Goal: Information Seeking & Learning: Learn about a topic

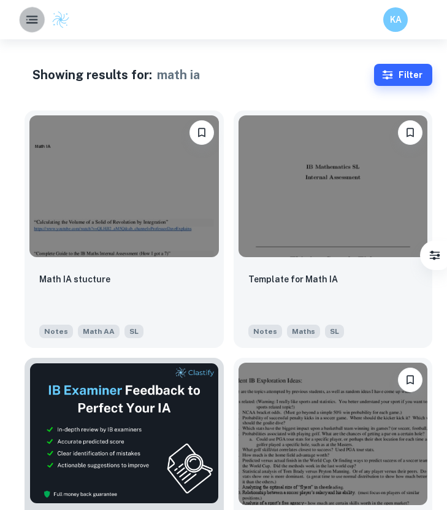
click at [21, 13] on button "button" at bounding box center [31, 19] width 25 height 25
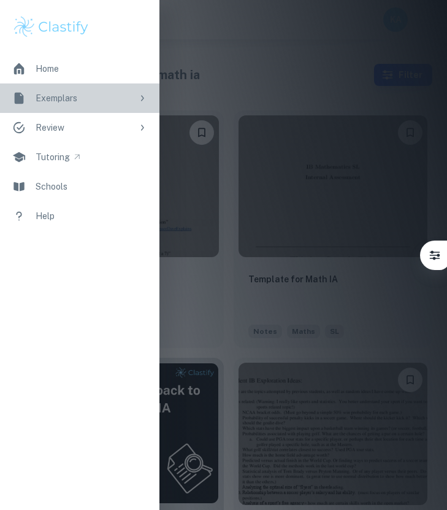
click at [132, 94] on link "Exemplars" at bounding box center [79, 97] width 159 height 29
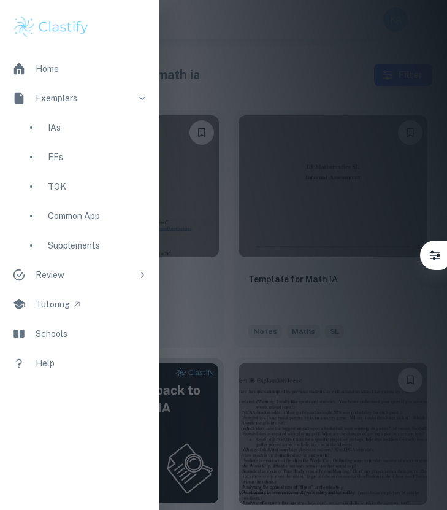
click at [83, 132] on div "IAs" at bounding box center [97, 127] width 99 height 13
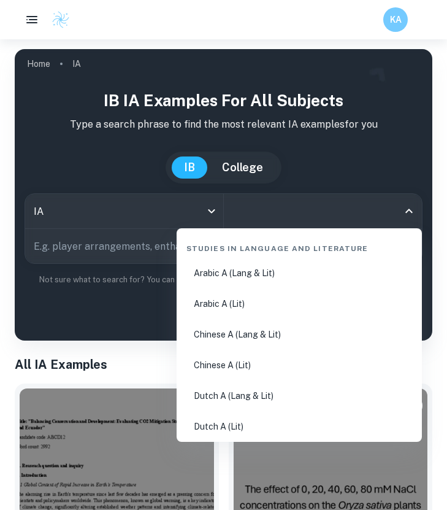
click at [281, 207] on input "All Subjects" at bounding box center [313, 210] width 169 height 23
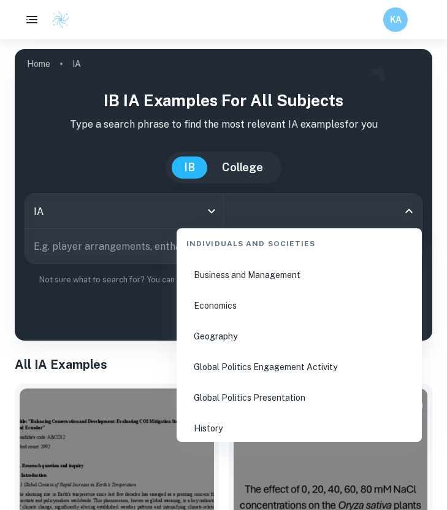
scroll to position [1527, 0]
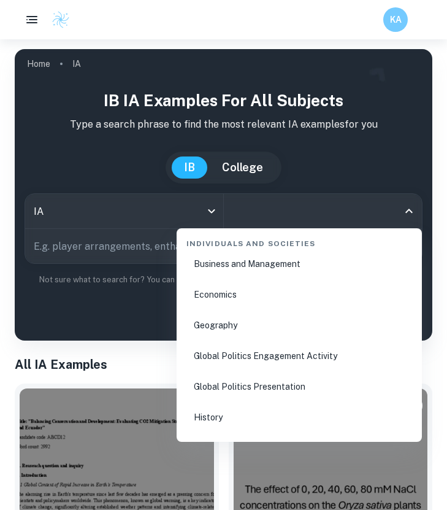
click at [270, 270] on li "Business and Management" at bounding box center [299, 264] width 235 height 28
type input "Business and Management"
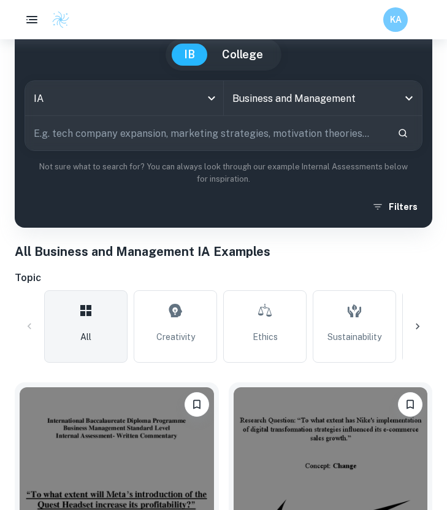
scroll to position [138, 0]
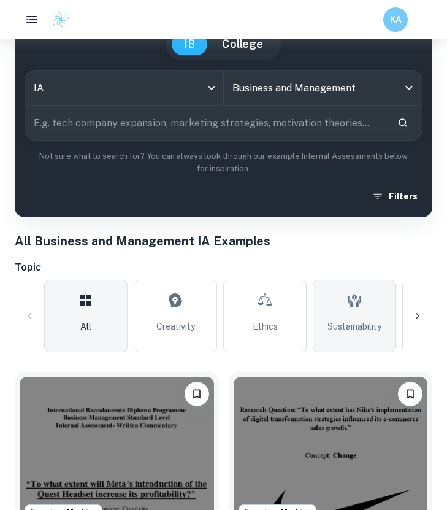
click at [337, 314] on link "Sustainability" at bounding box center [354, 316] width 83 height 72
type input "Sustainability"
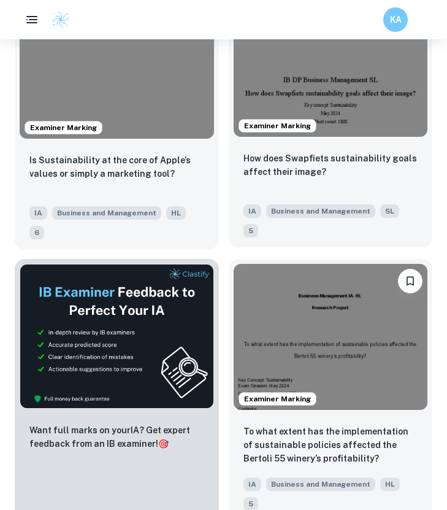
scroll to position [518, 0]
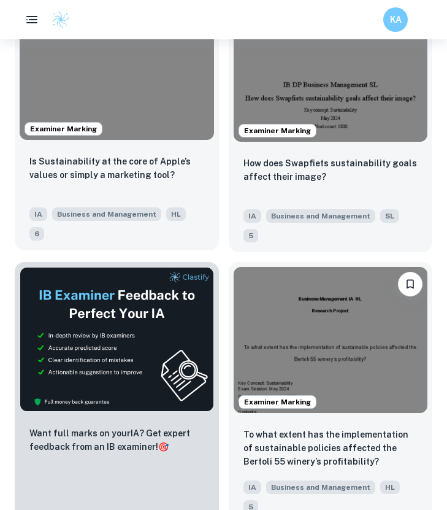
click at [162, 149] on div "Is Sustainability at the core of Apple’s values or simply a marketing tool? IA …" at bounding box center [117, 197] width 204 height 105
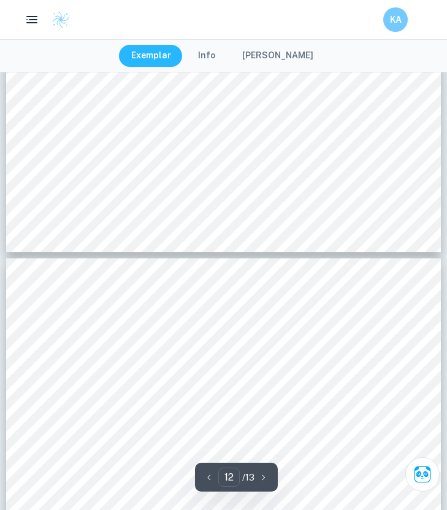
type input "11"
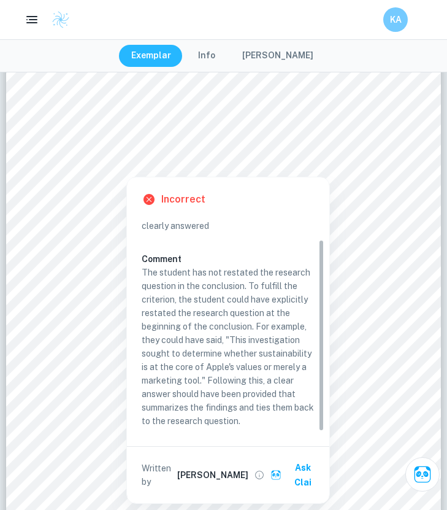
scroll to position [25, 0]
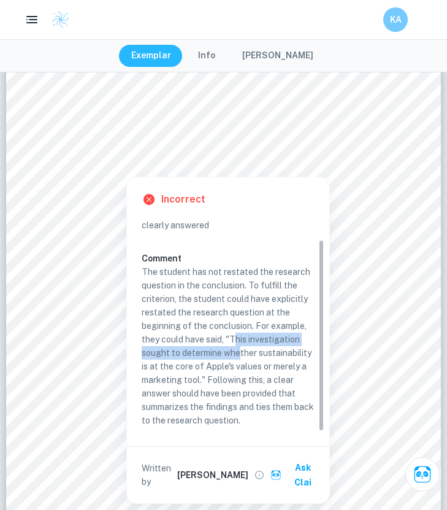
drag, startPoint x: 235, startPoint y: 335, endPoint x: 233, endPoint y: 344, distance: 9.5
click at [238, 358] on p "The student has not restated the research question in the conclusion. To fulfil…" at bounding box center [228, 346] width 173 height 162
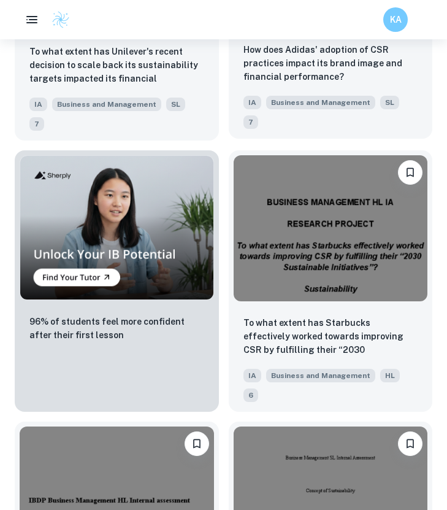
scroll to position [1179, 0]
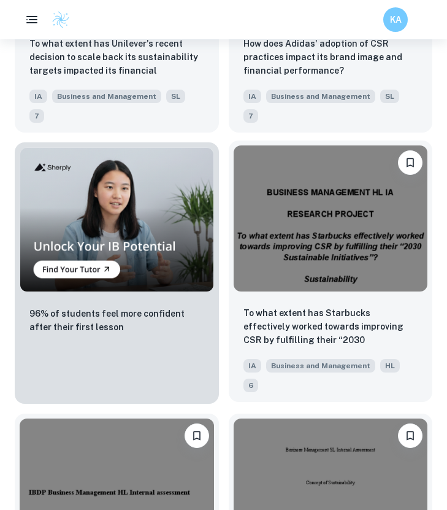
click at [377, 226] on img at bounding box center [331, 217] width 194 height 145
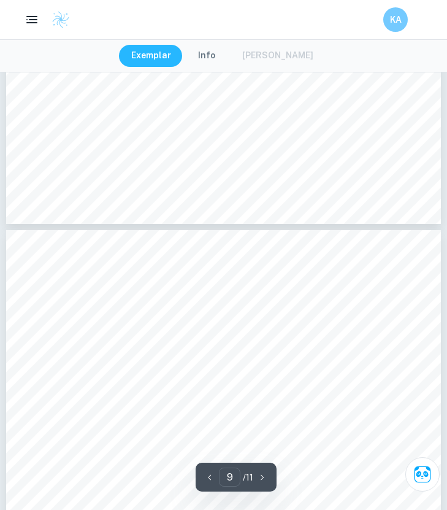
scroll to position [4901, 0]
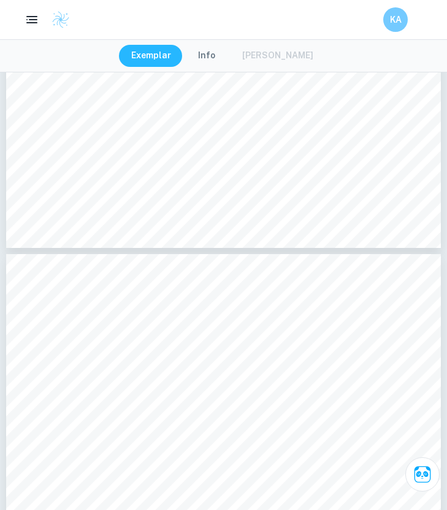
type input "8"
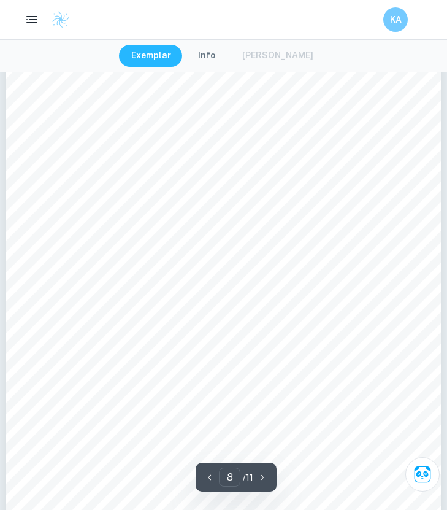
scroll to position [4536, 0]
click at [267, 186] on span "needs allows Starbucks a competitive advantage over competitors, thereby result…" at bounding box center [223, 185] width 392 height 8
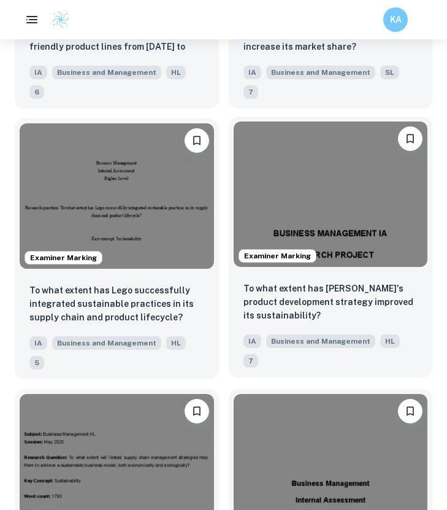
scroll to position [1746, 0]
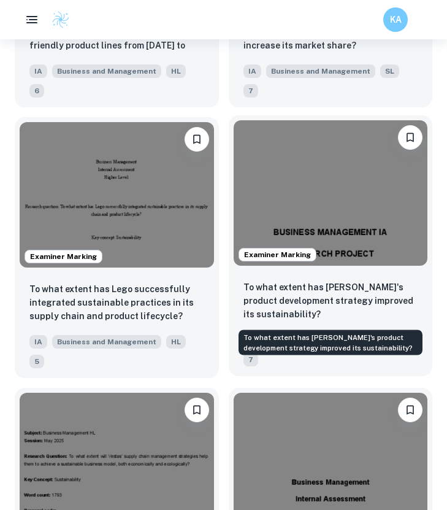
click at [310, 300] on p "To what extent has Zara's product development strategy improved its sustainabil…" at bounding box center [330, 300] width 175 height 40
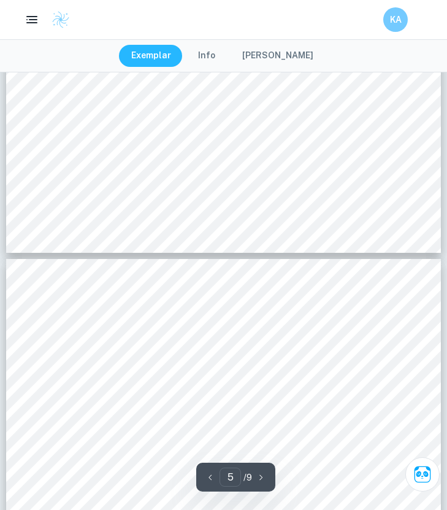
scroll to position [2998, 0]
type input "8"
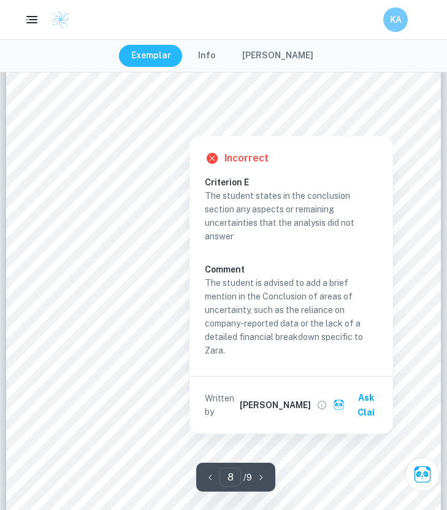
scroll to position [4440, 0]
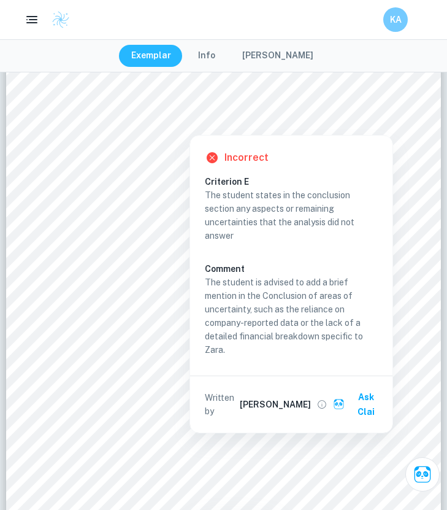
click at [245, 302] on p "The student is advised to add a brief mention in the Conclusion of areas of unc…" at bounding box center [291, 315] width 173 height 81
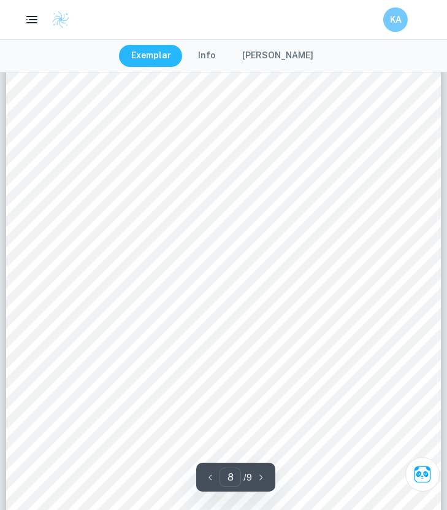
scroll to position [4492, 0]
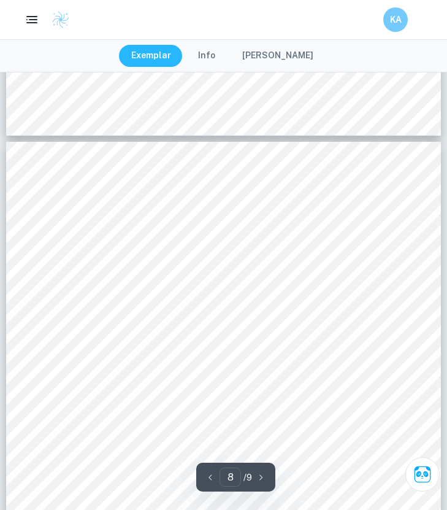
type input "7"
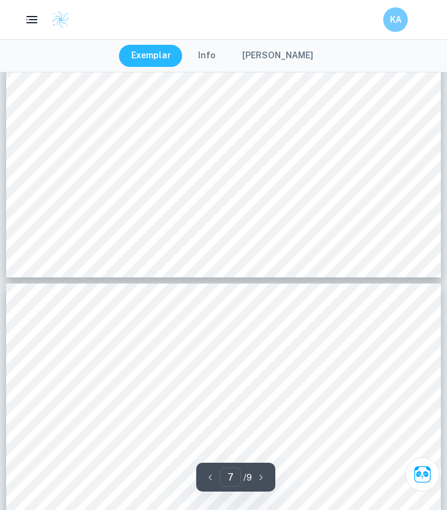
scroll to position [4140, 0]
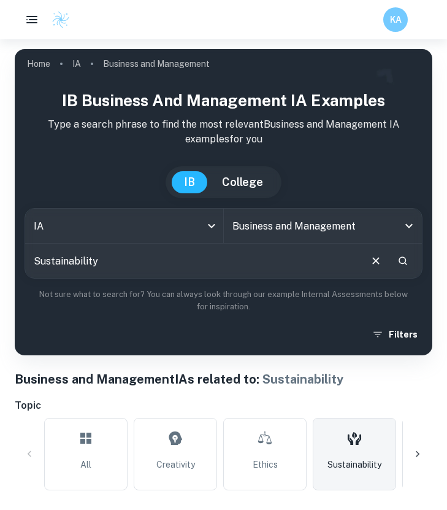
click at [403, 322] on div "IB Business and Management IA examples Type a search phrase to find the most re…" at bounding box center [224, 216] width 398 height 257
click at [403, 327] on button "Filters" at bounding box center [395, 334] width 53 height 22
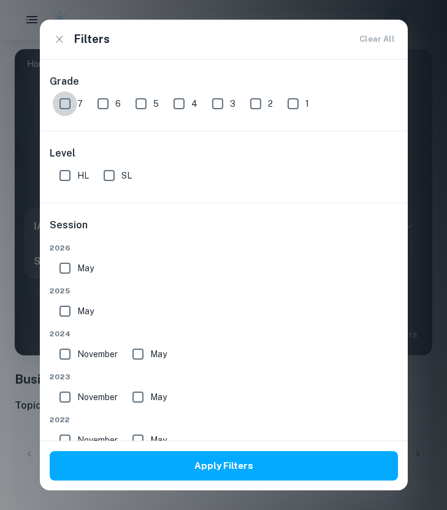
click at [60, 105] on input "7" at bounding box center [65, 103] width 25 height 25
checkbox input "true"
click at [65, 172] on input "HL" at bounding box center [65, 175] width 25 height 25
checkbox input "true"
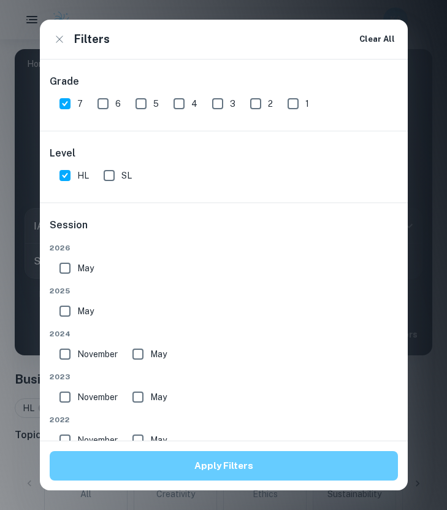
click at [157, 457] on button "Apply Filters" at bounding box center [224, 465] width 348 height 29
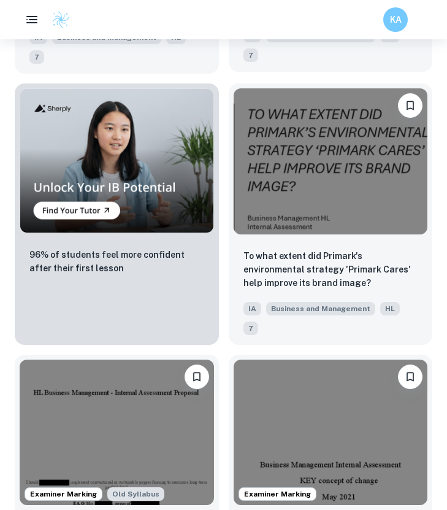
scroll to position [1269, 0]
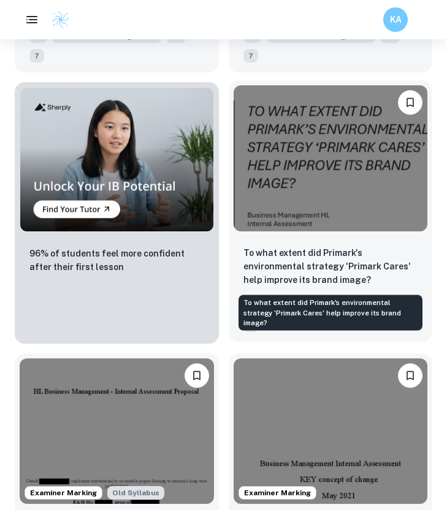
click at [364, 269] on p "To what extent did Primark's environmental strategy 'Primark Cares' help improv…" at bounding box center [330, 266] width 175 height 40
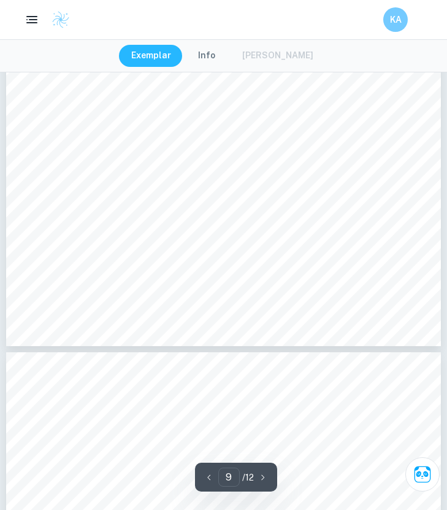
type input "10"
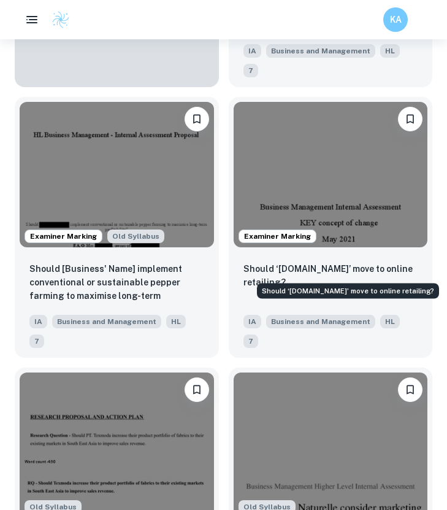
scroll to position [1534, 0]
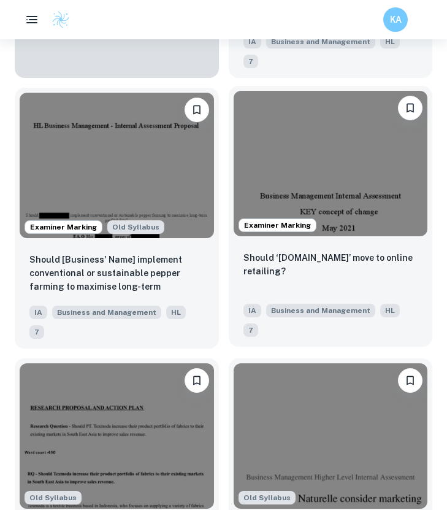
click at [310, 184] on img at bounding box center [331, 163] width 194 height 145
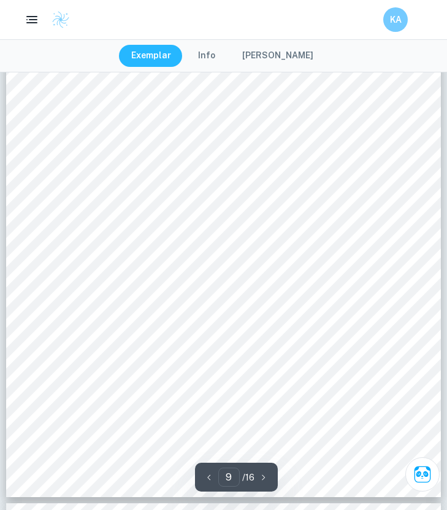
scroll to position [5237, 0]
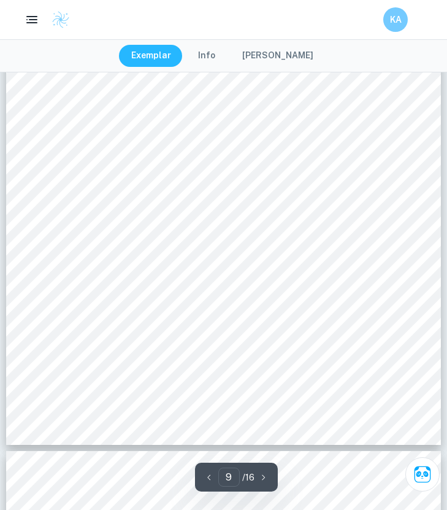
type input "10"
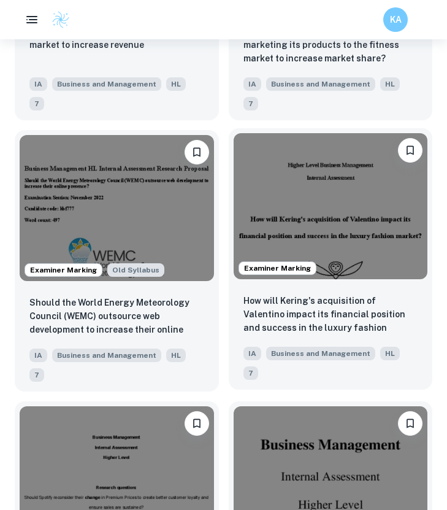
scroll to position [2035, 0]
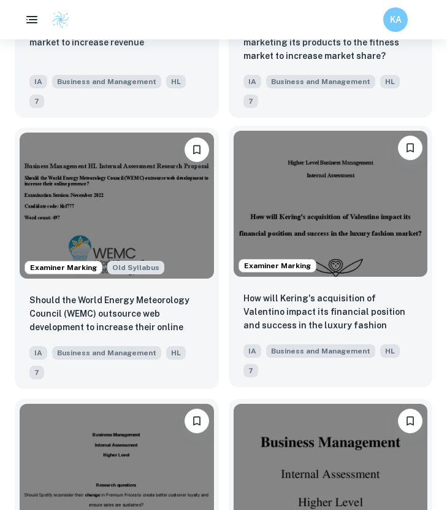
click at [313, 240] on img at bounding box center [331, 203] width 194 height 145
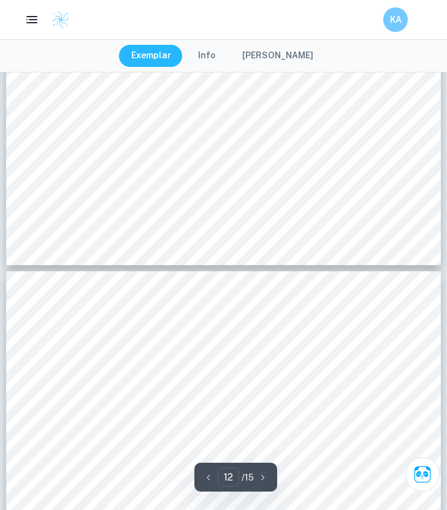
type input "13"
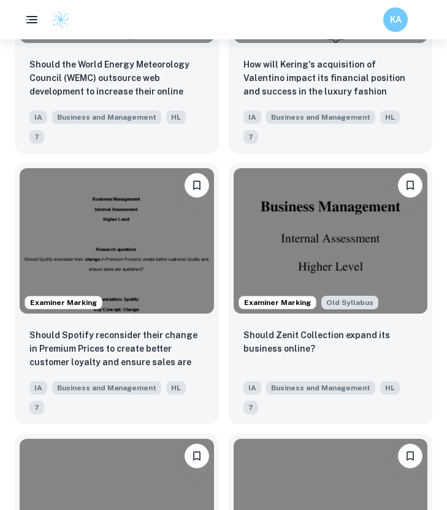
scroll to position [2271, 0]
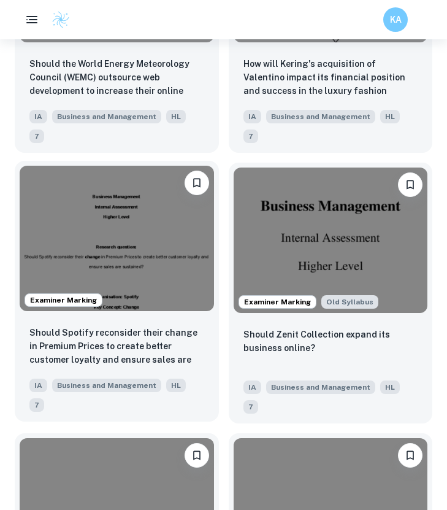
click at [94, 270] on img at bounding box center [117, 238] width 194 height 145
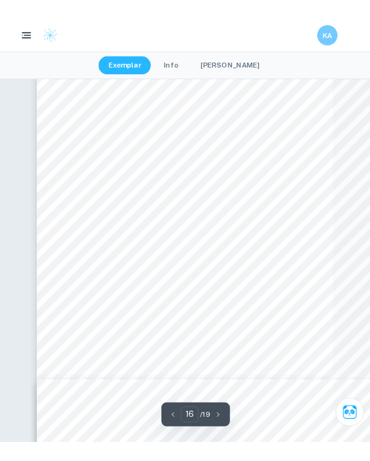
scroll to position [7209, 0]
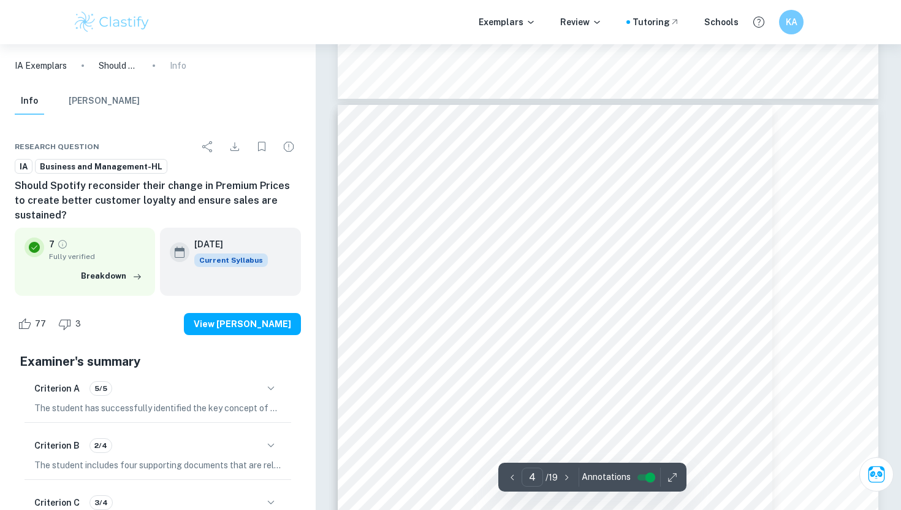
type input "3"
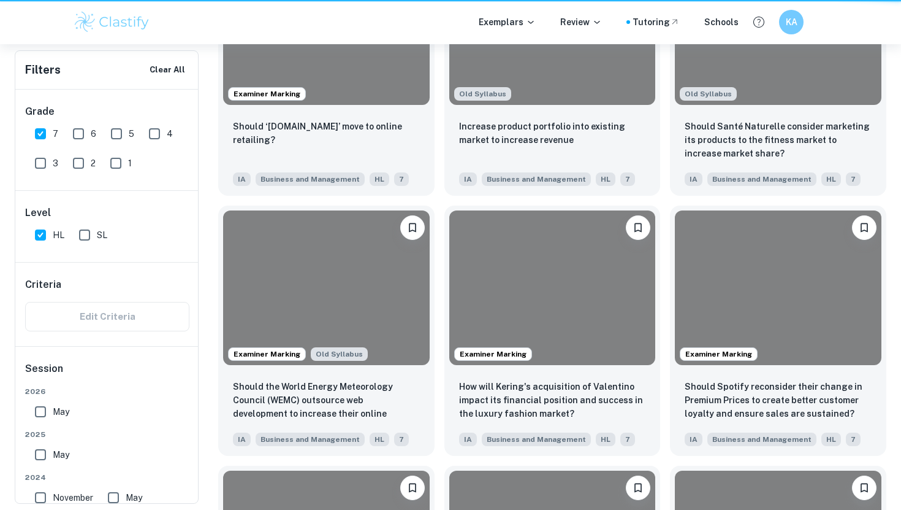
scroll to position [2271, 0]
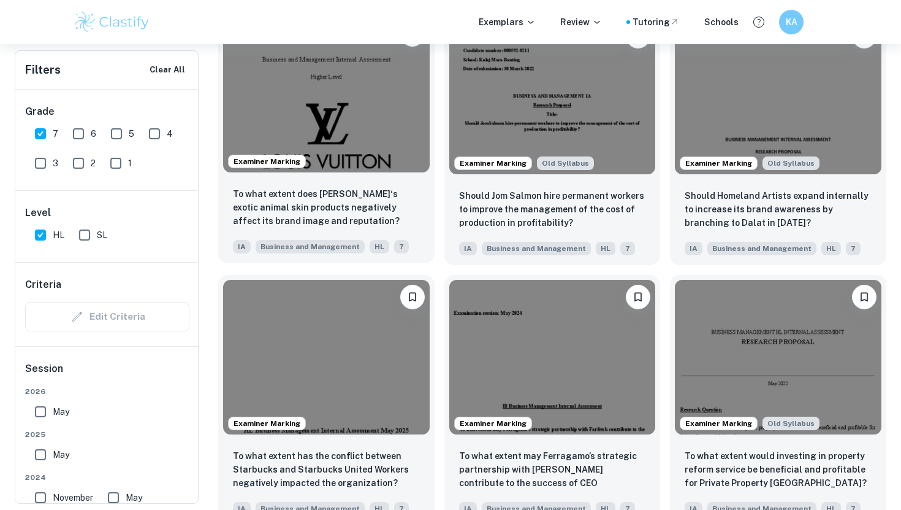
click at [345, 115] on img at bounding box center [326, 94] width 207 height 155
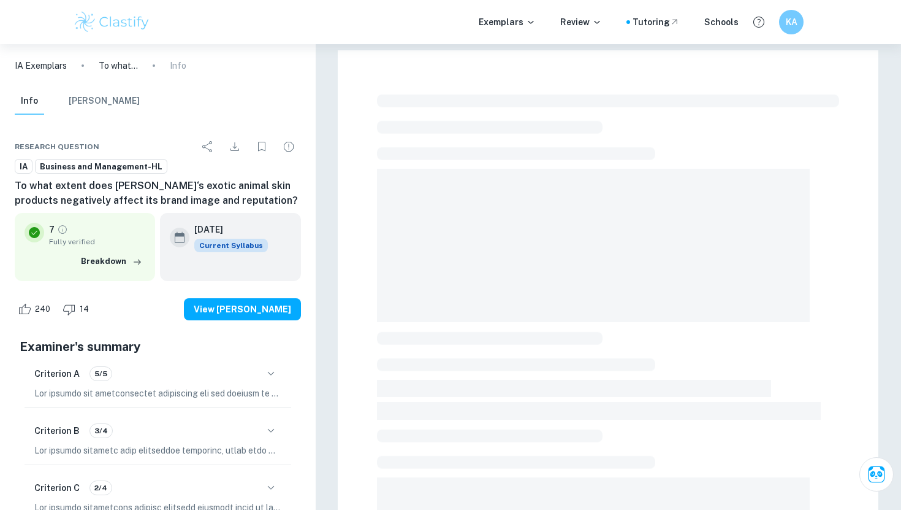
scroll to position [312, 0]
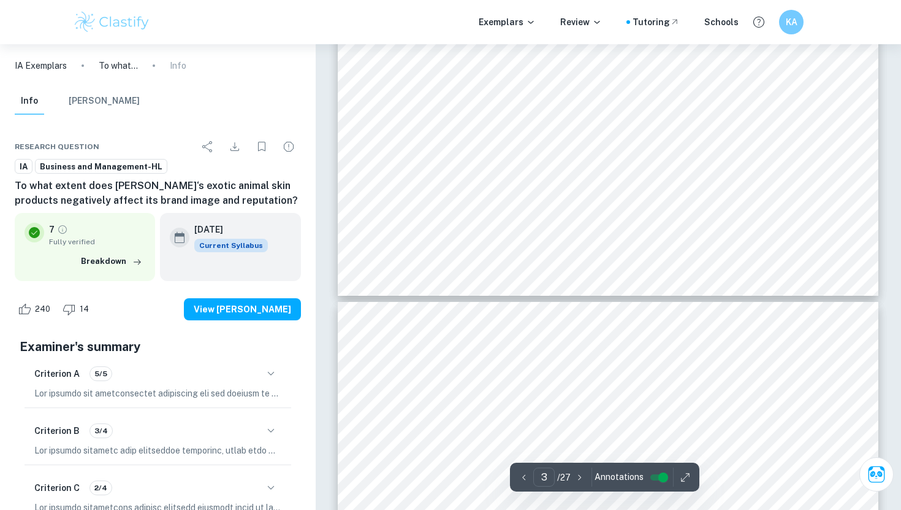
type input "4"
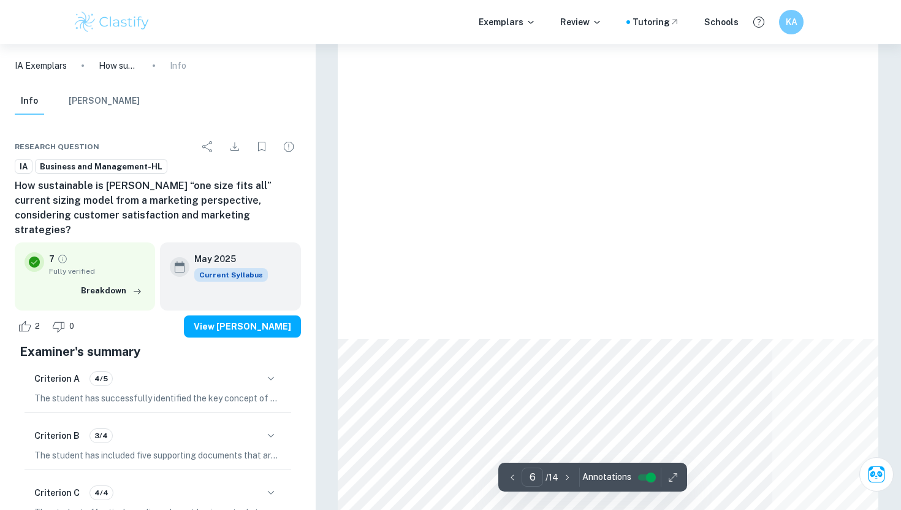
scroll to position [4034, 0]
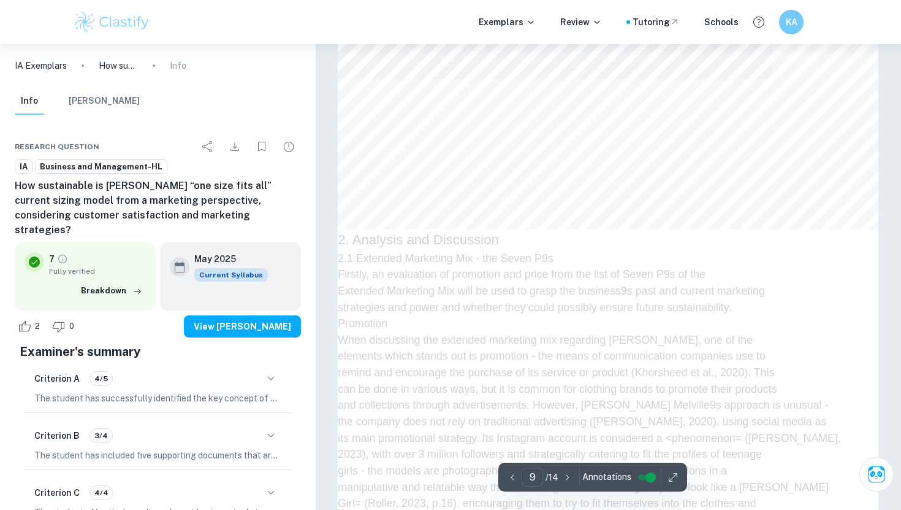
type input "10"
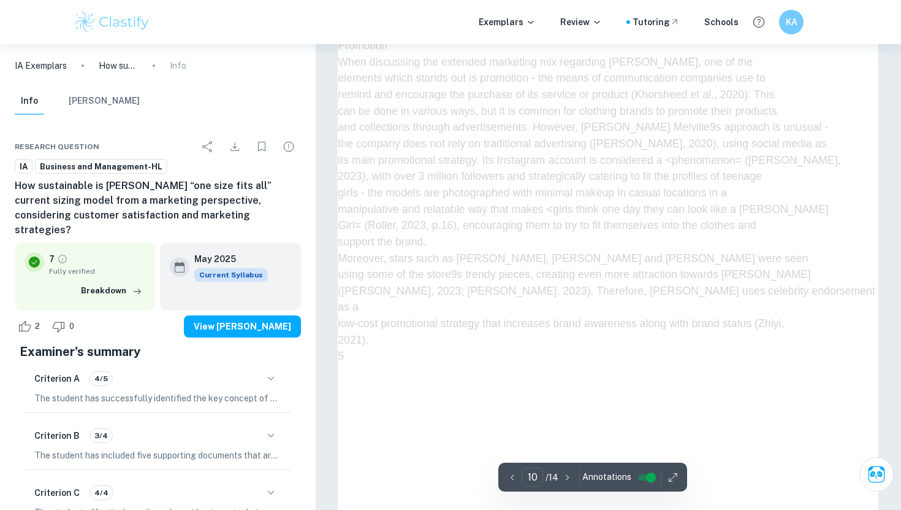
scroll to position [7038, 0]
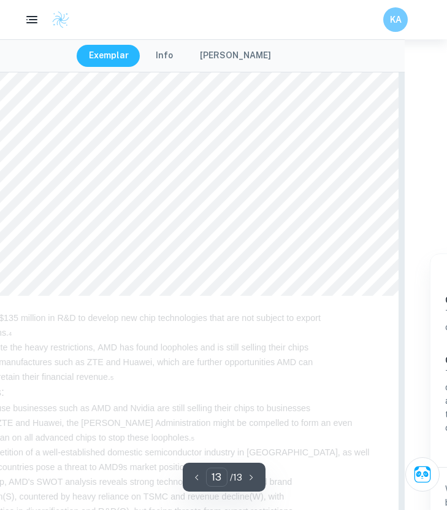
scroll to position [7768, 50]
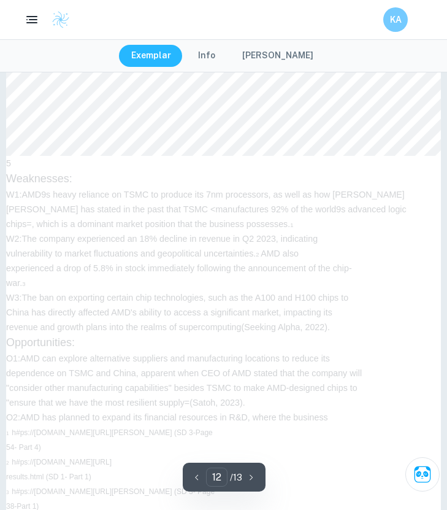
type input "11"
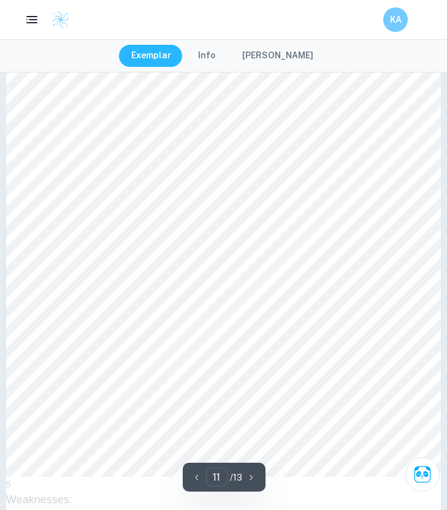
scroll to position [6342, 0]
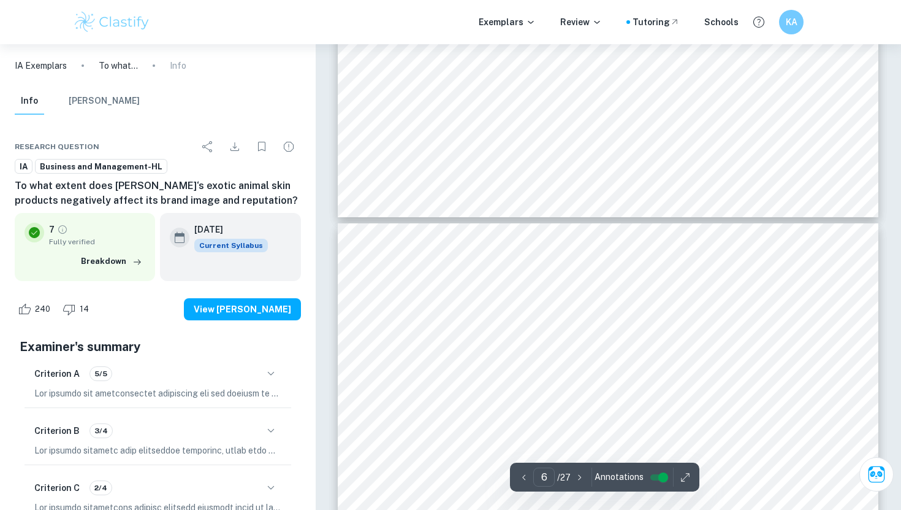
scroll to position [3441, 0]
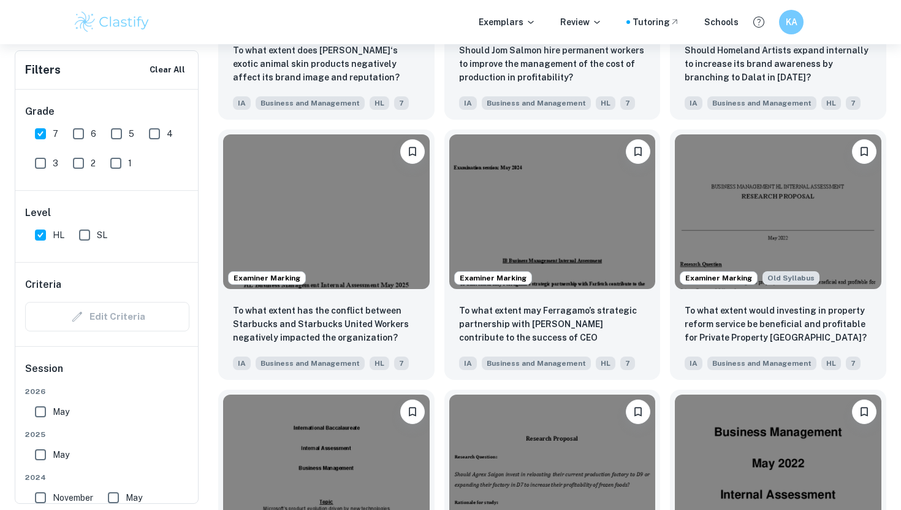
scroll to position [2430, 0]
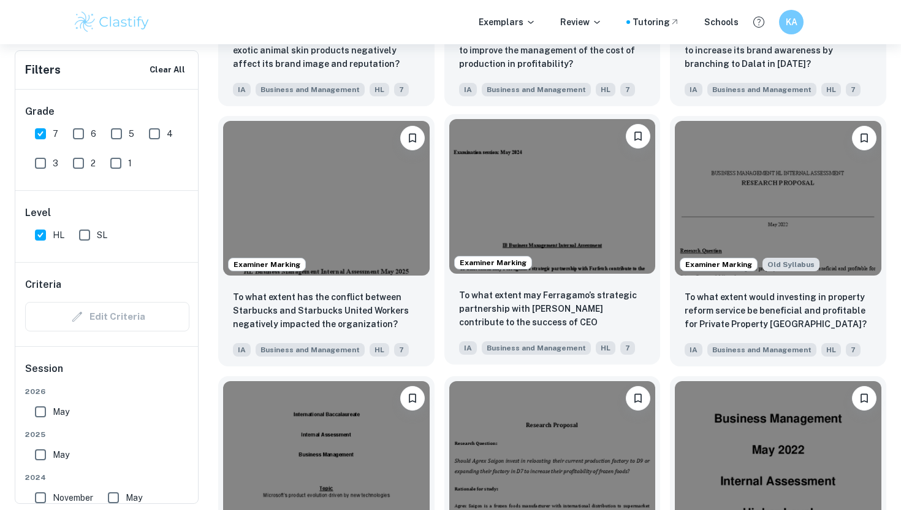
click at [602, 240] on img at bounding box center [552, 196] width 207 height 155
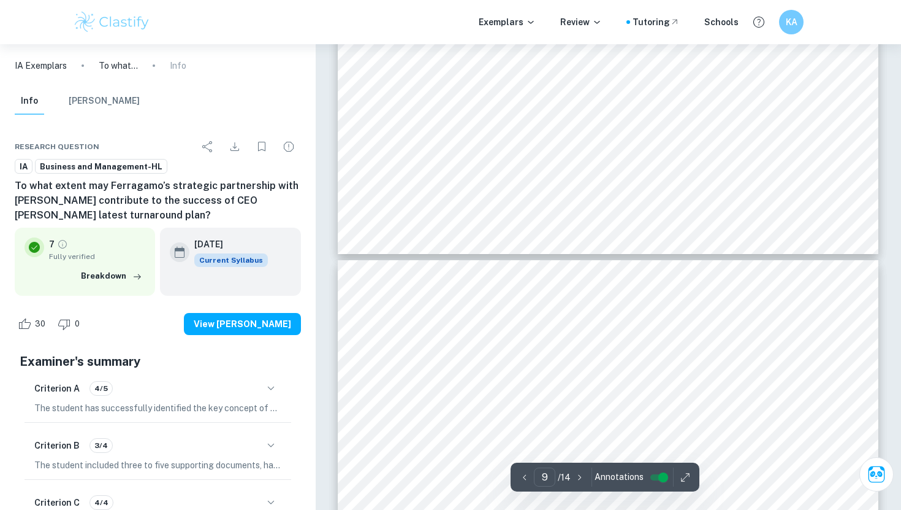
type input "10"
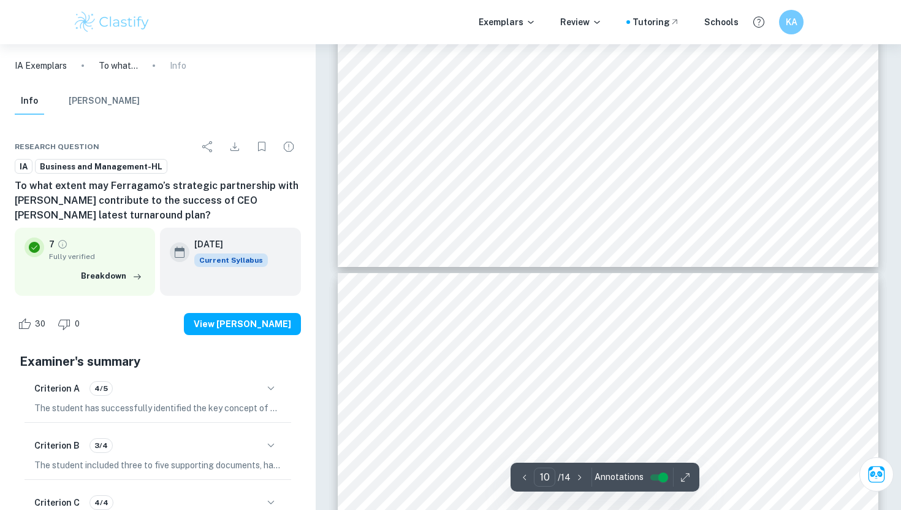
scroll to position [6937, 0]
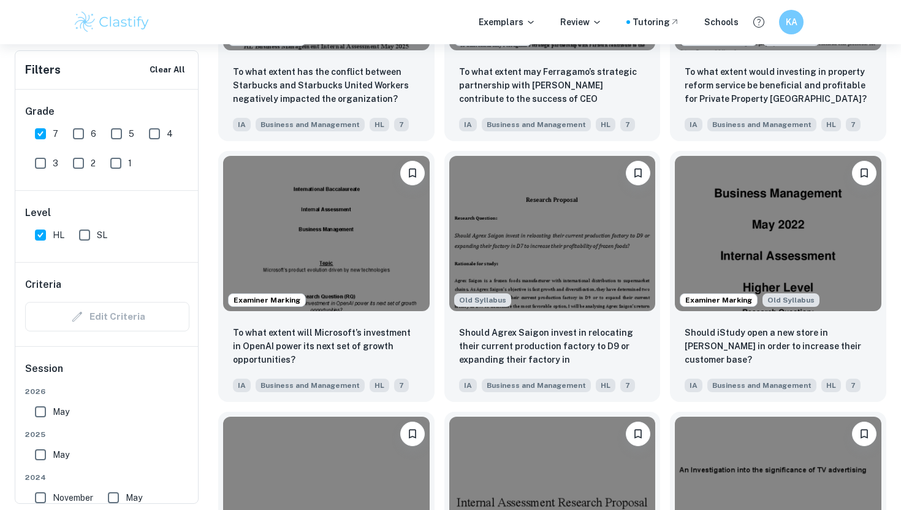
scroll to position [2670, 0]
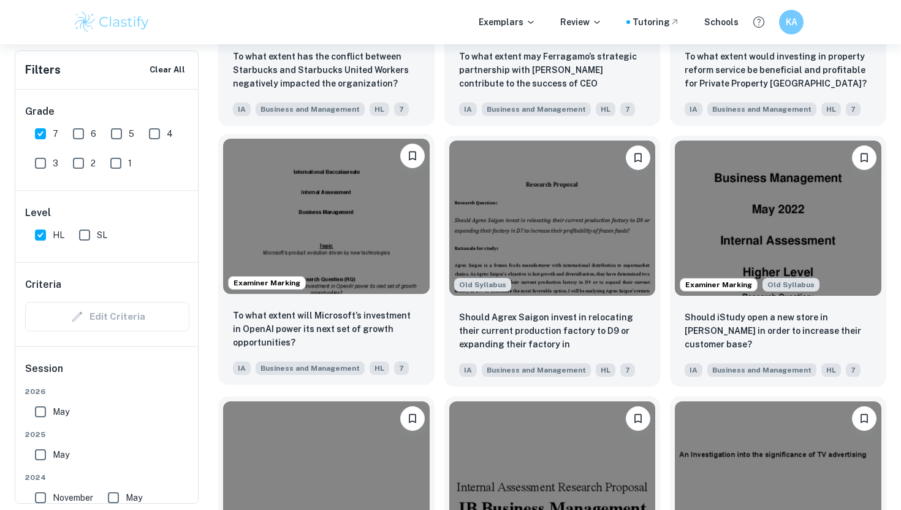
click at [352, 275] on img at bounding box center [326, 216] width 207 height 155
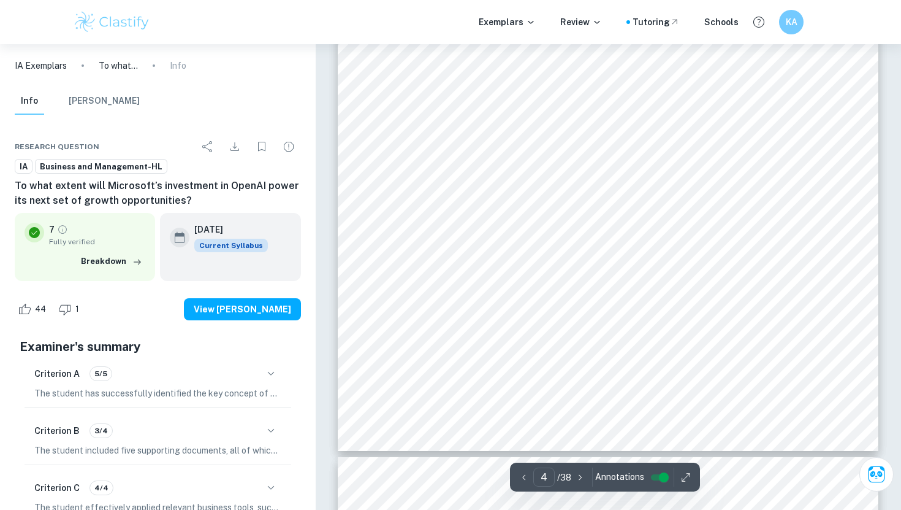
scroll to position [2424, 0]
type input "18"
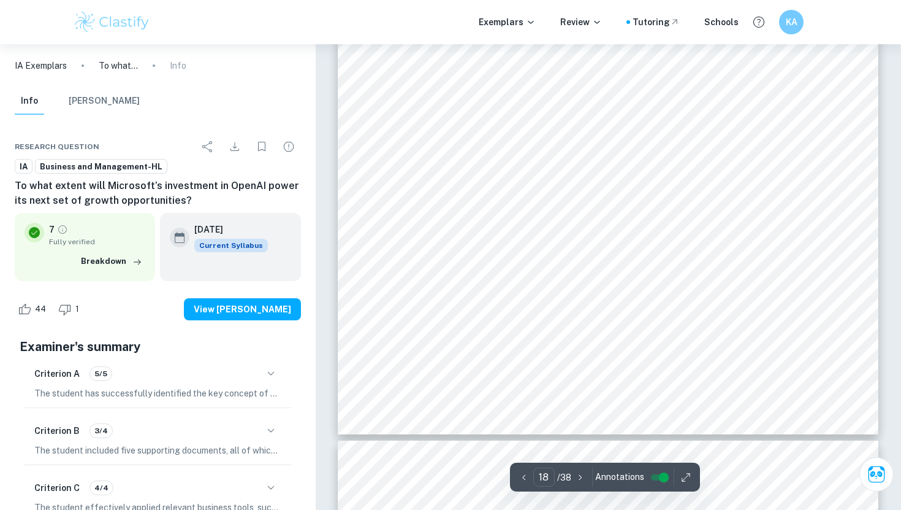
scroll to position [12340, 0]
